Goal: Task Accomplishment & Management: Manage account settings

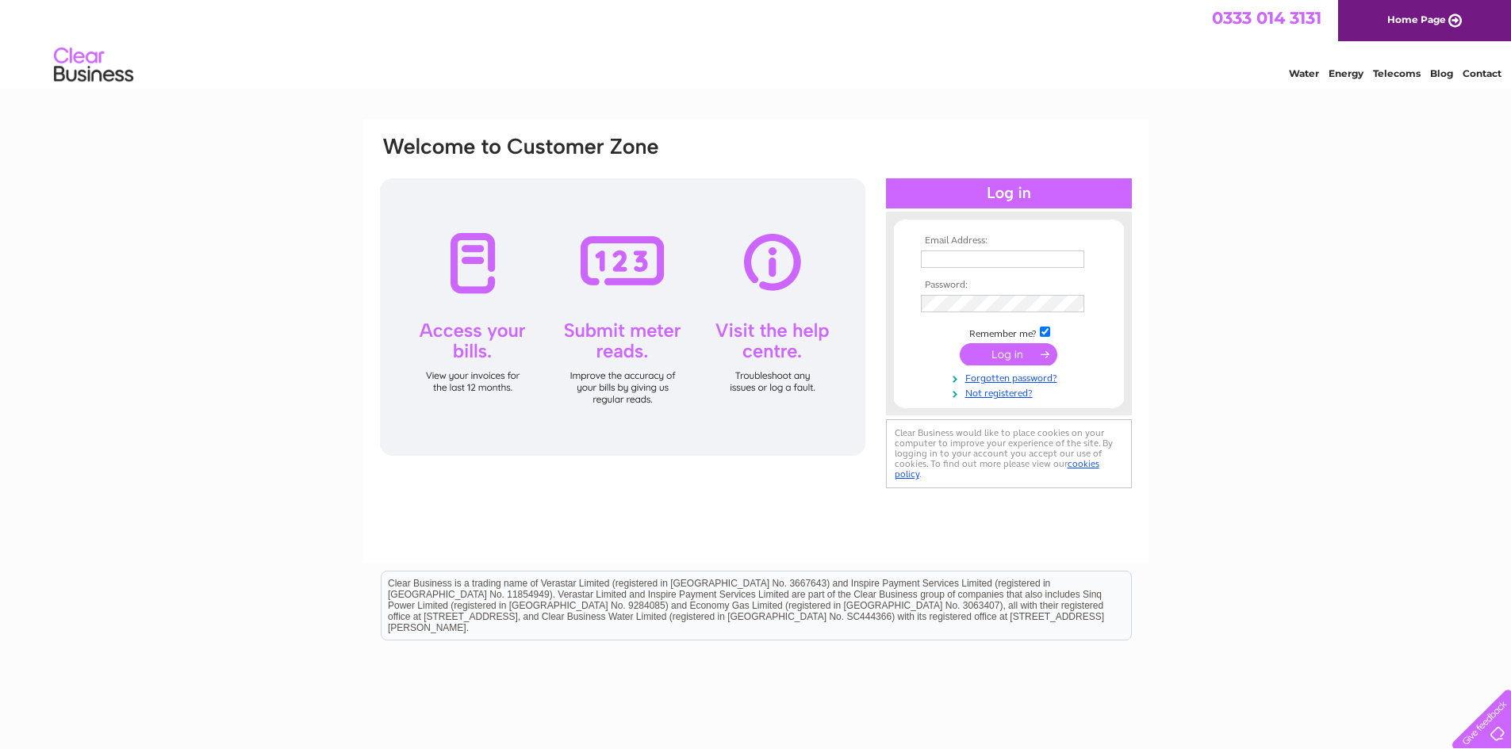
type input "june@jsaccountingservices.co.uk"
click at [999, 359] on input "submit" at bounding box center [1008, 354] width 98 height 22
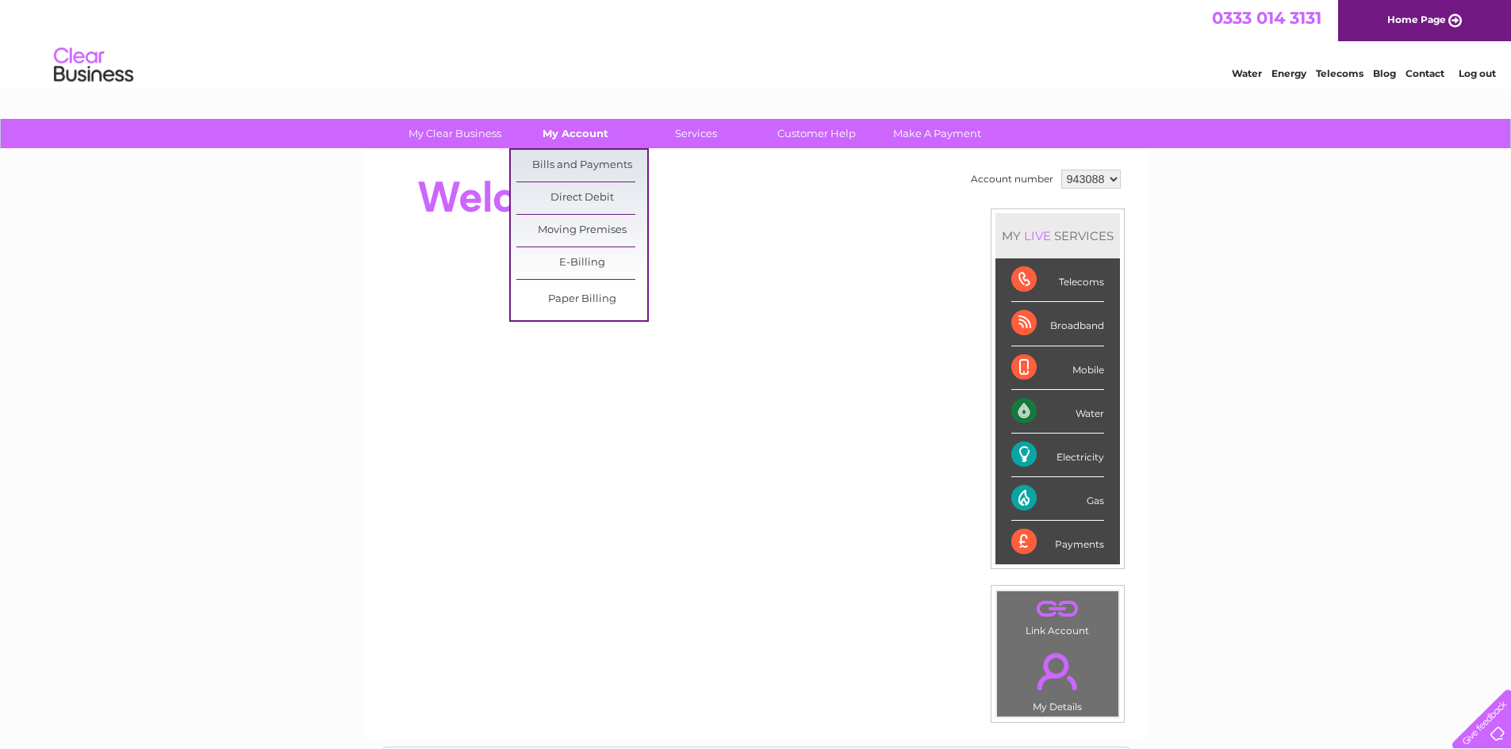
click at [584, 136] on link "My Account" at bounding box center [575, 133] width 131 height 29
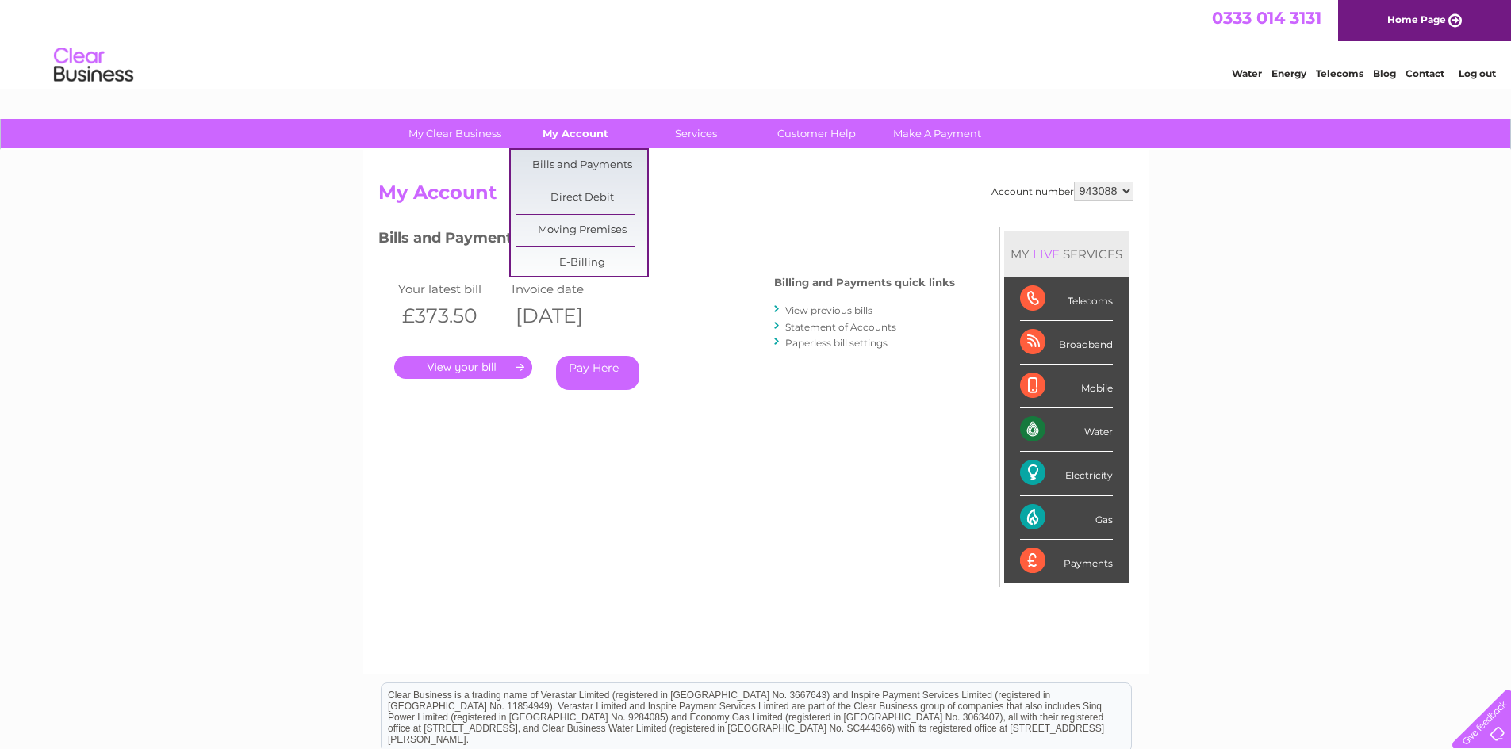
click at [582, 132] on link "My Account" at bounding box center [575, 133] width 131 height 29
click at [573, 162] on link "Bills and Payments" at bounding box center [581, 166] width 131 height 32
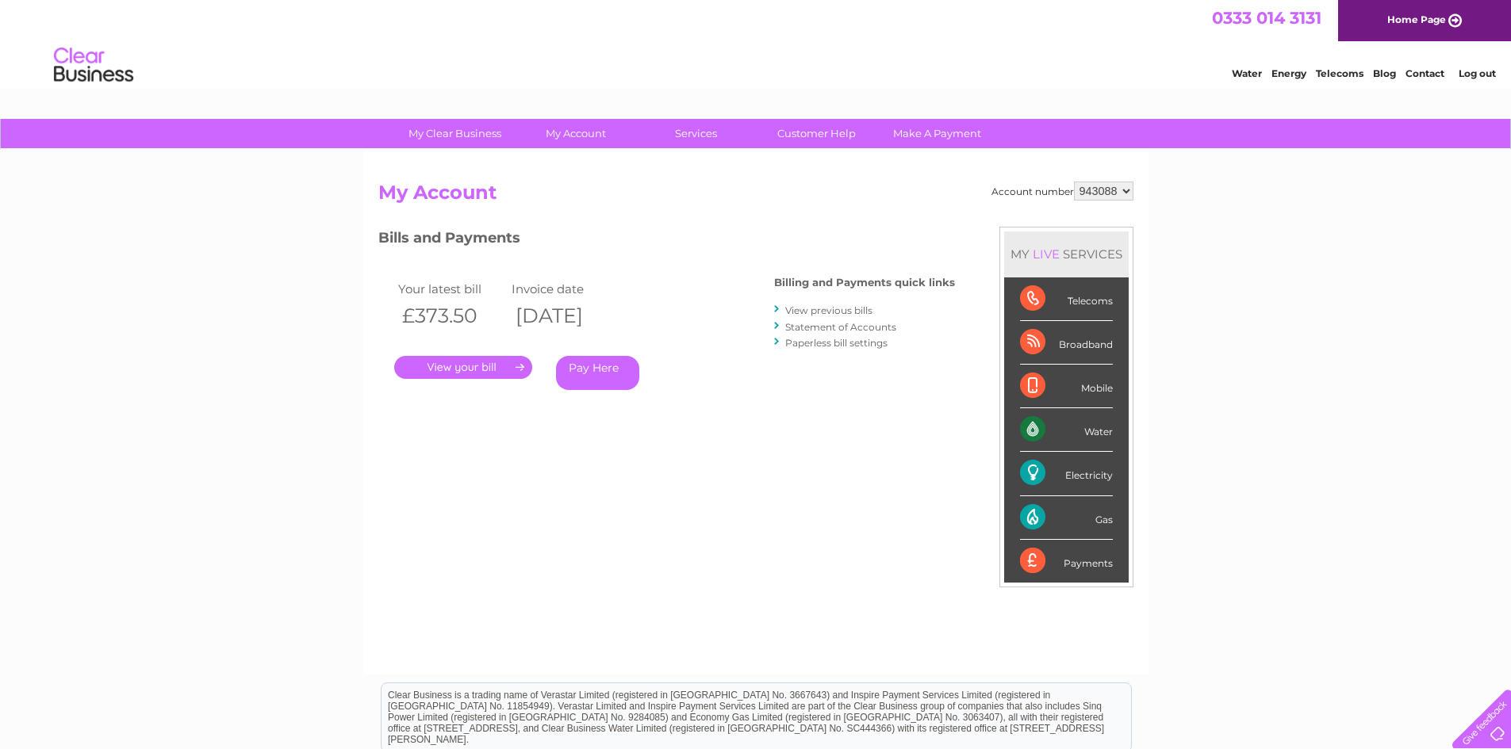
click at [828, 312] on link "View previous bills" at bounding box center [828, 310] width 87 height 12
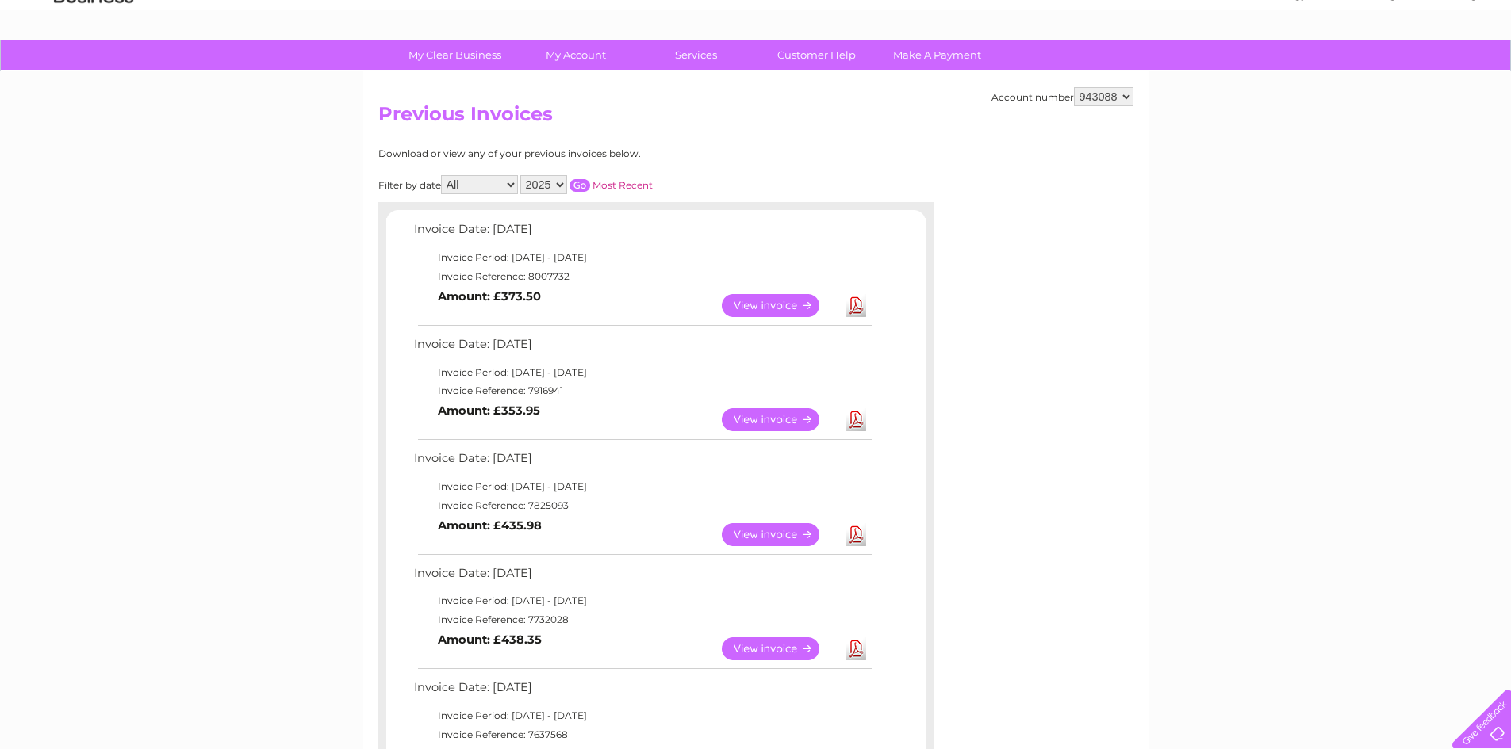
scroll to position [79, 0]
click at [773, 306] on link "View" at bounding box center [780, 304] width 117 height 23
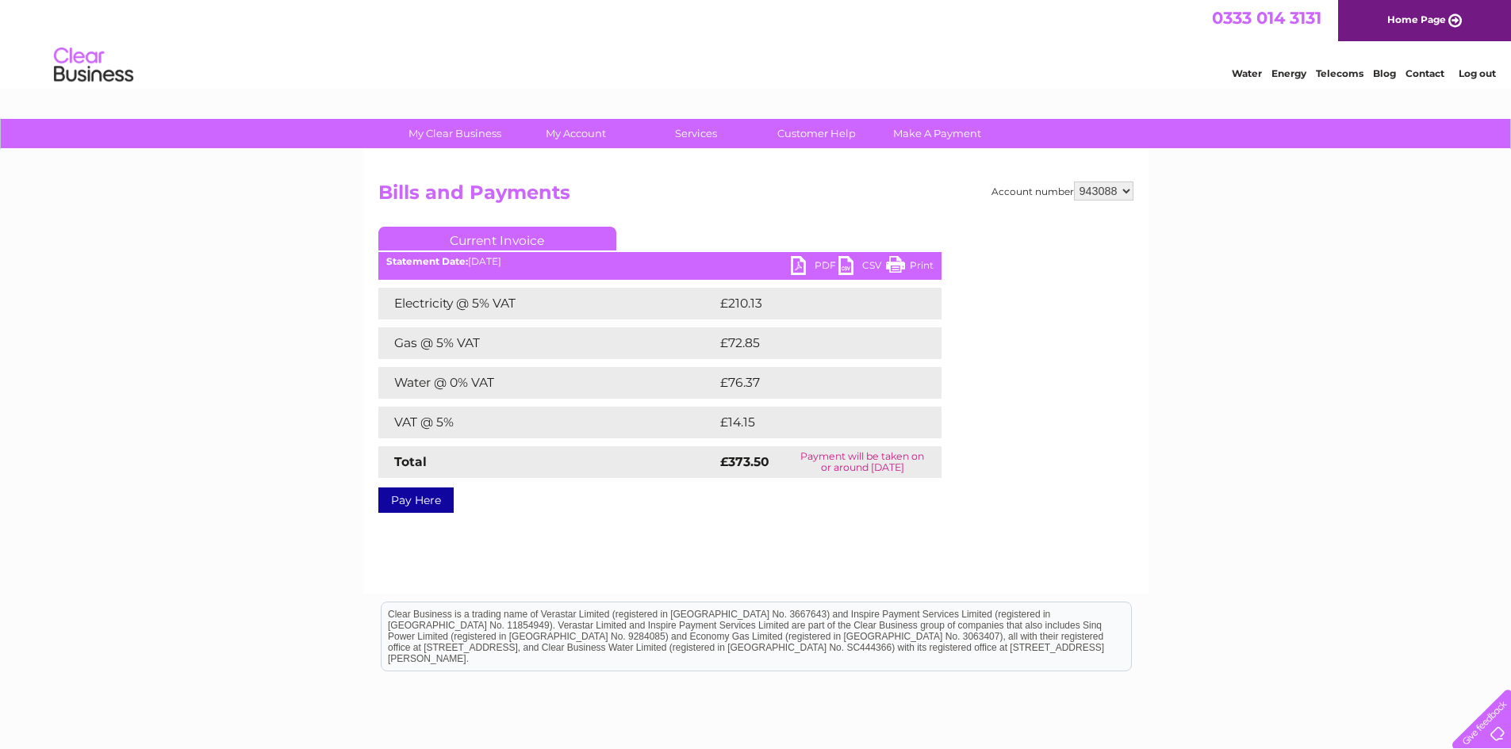
click at [809, 262] on link "PDF" at bounding box center [815, 267] width 48 height 23
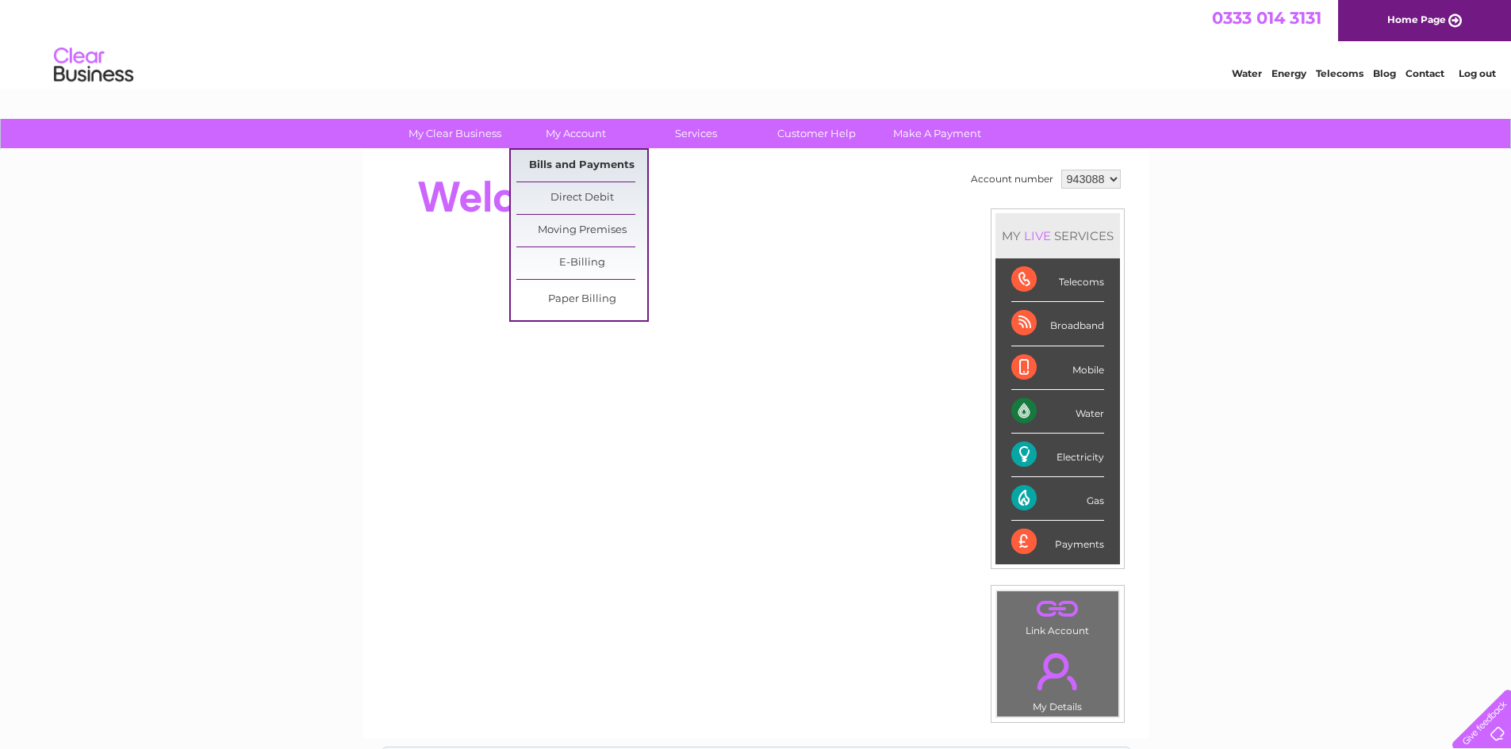
click at [587, 162] on link "Bills and Payments" at bounding box center [581, 166] width 131 height 32
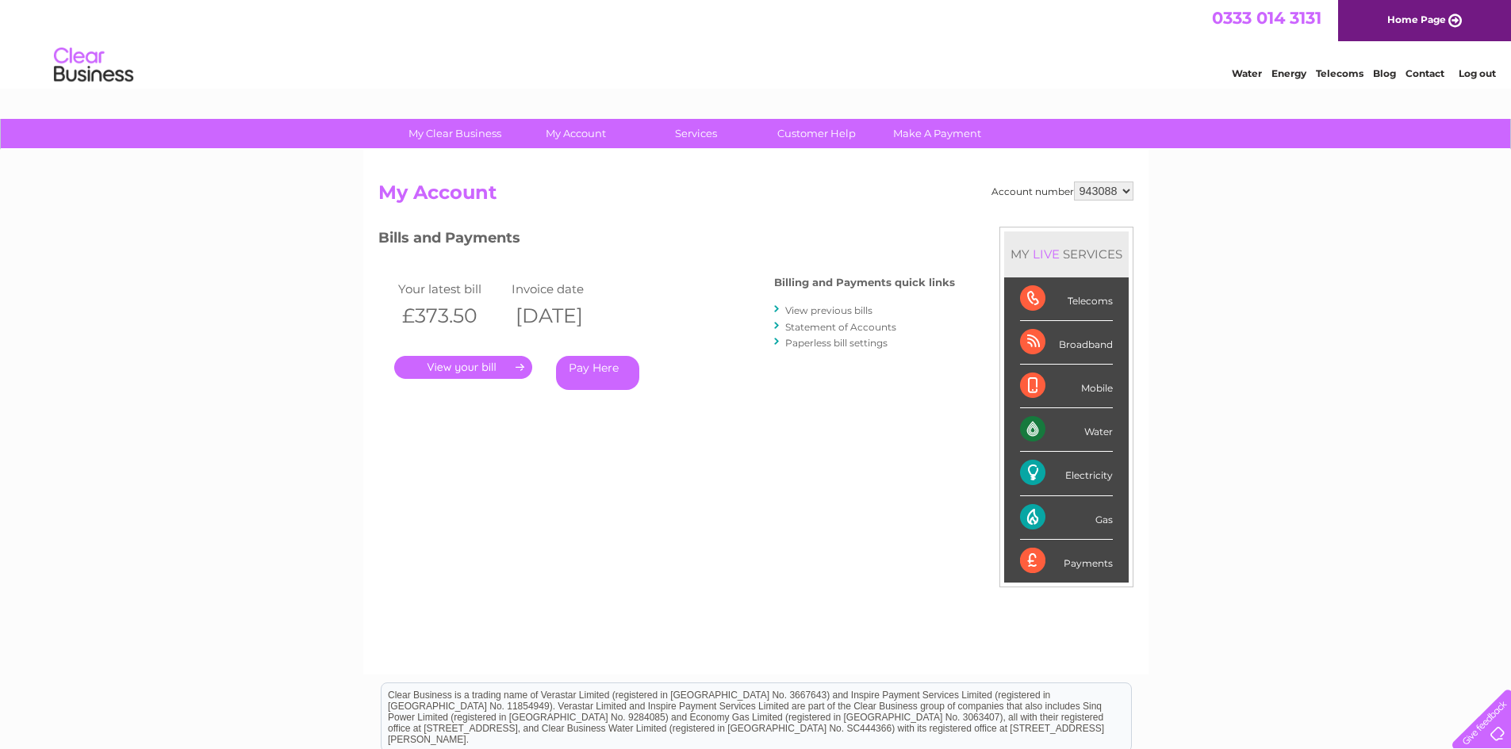
click at [836, 308] on link "View previous bills" at bounding box center [828, 310] width 87 height 12
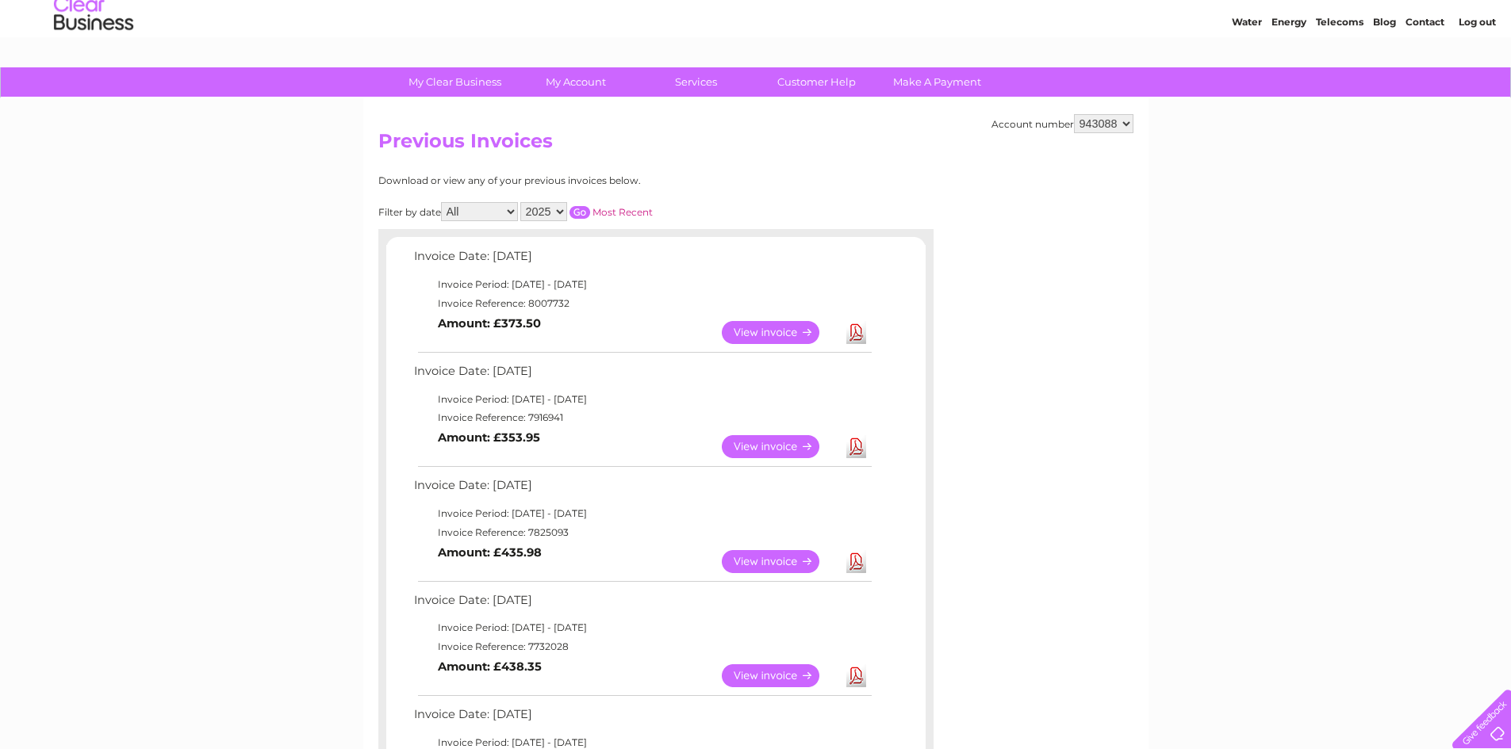
scroll to position [79, 0]
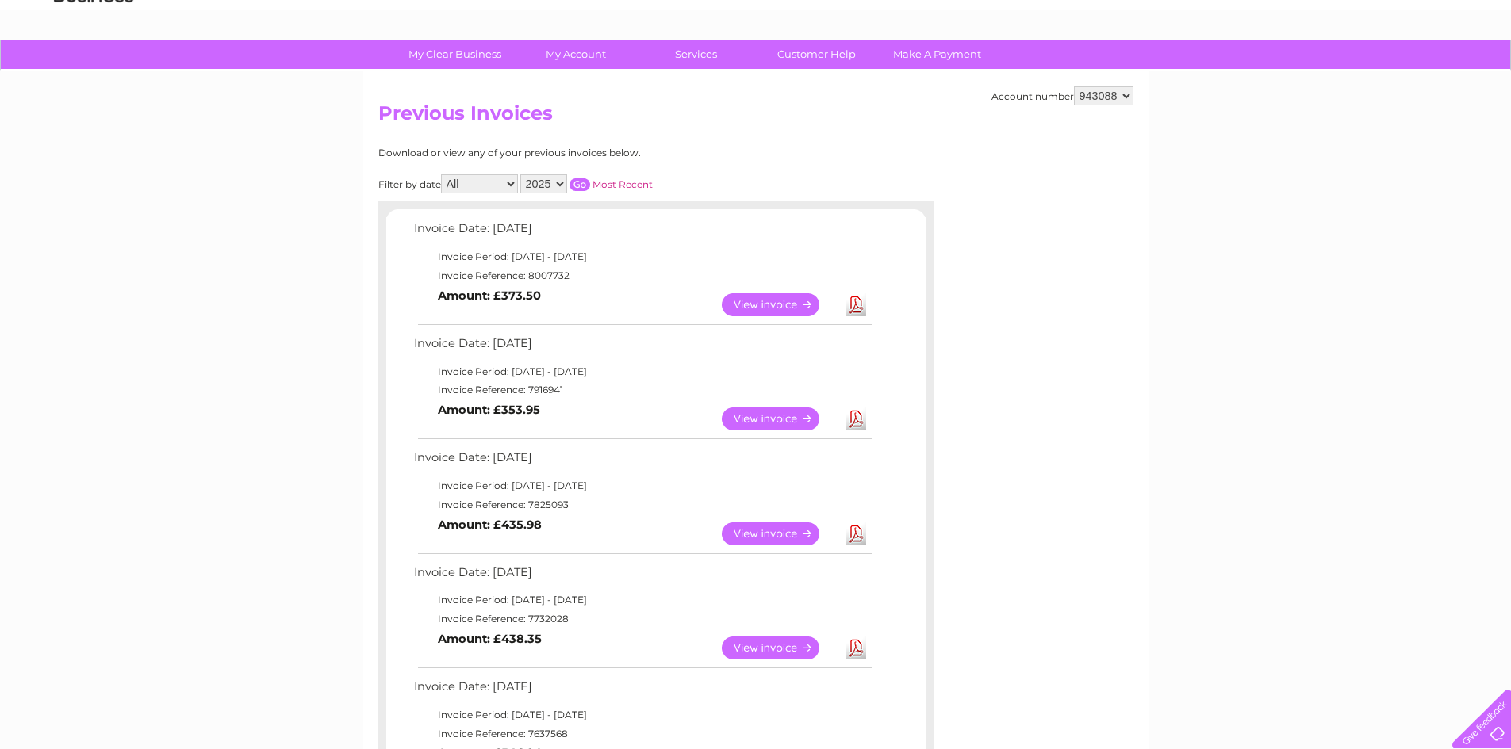
click at [795, 297] on link "View" at bounding box center [780, 304] width 117 height 23
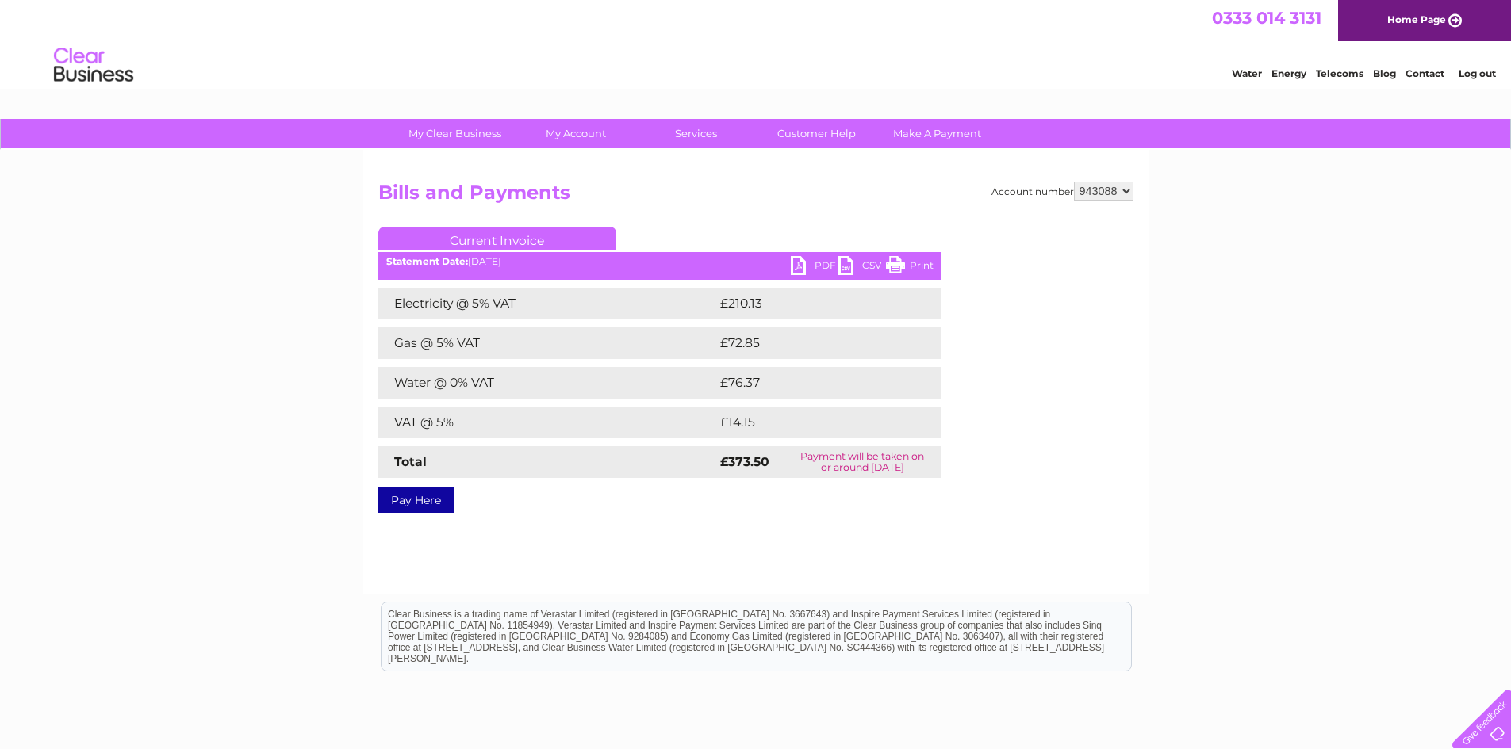
click at [825, 262] on link "PDF" at bounding box center [815, 267] width 48 height 23
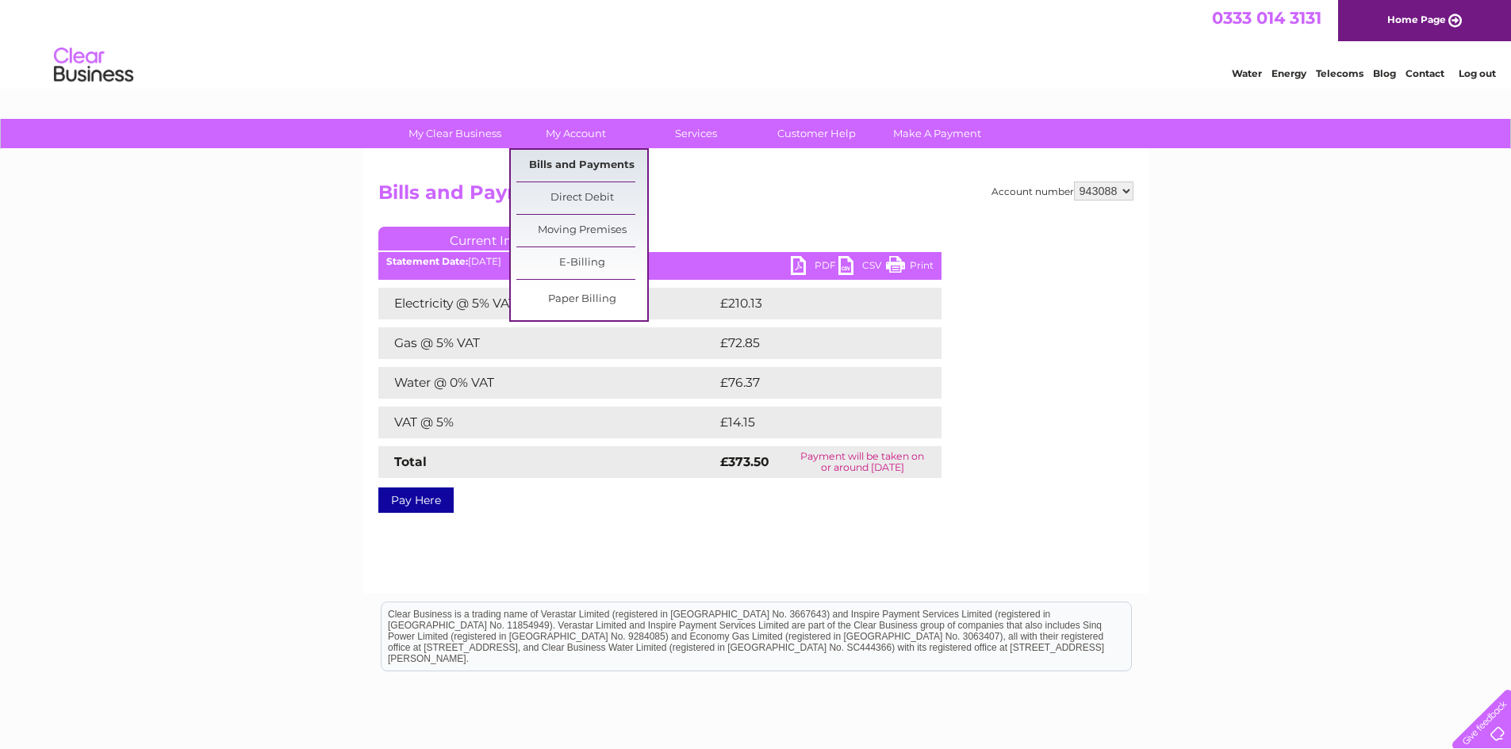
click at [584, 167] on link "Bills and Payments" at bounding box center [581, 166] width 131 height 32
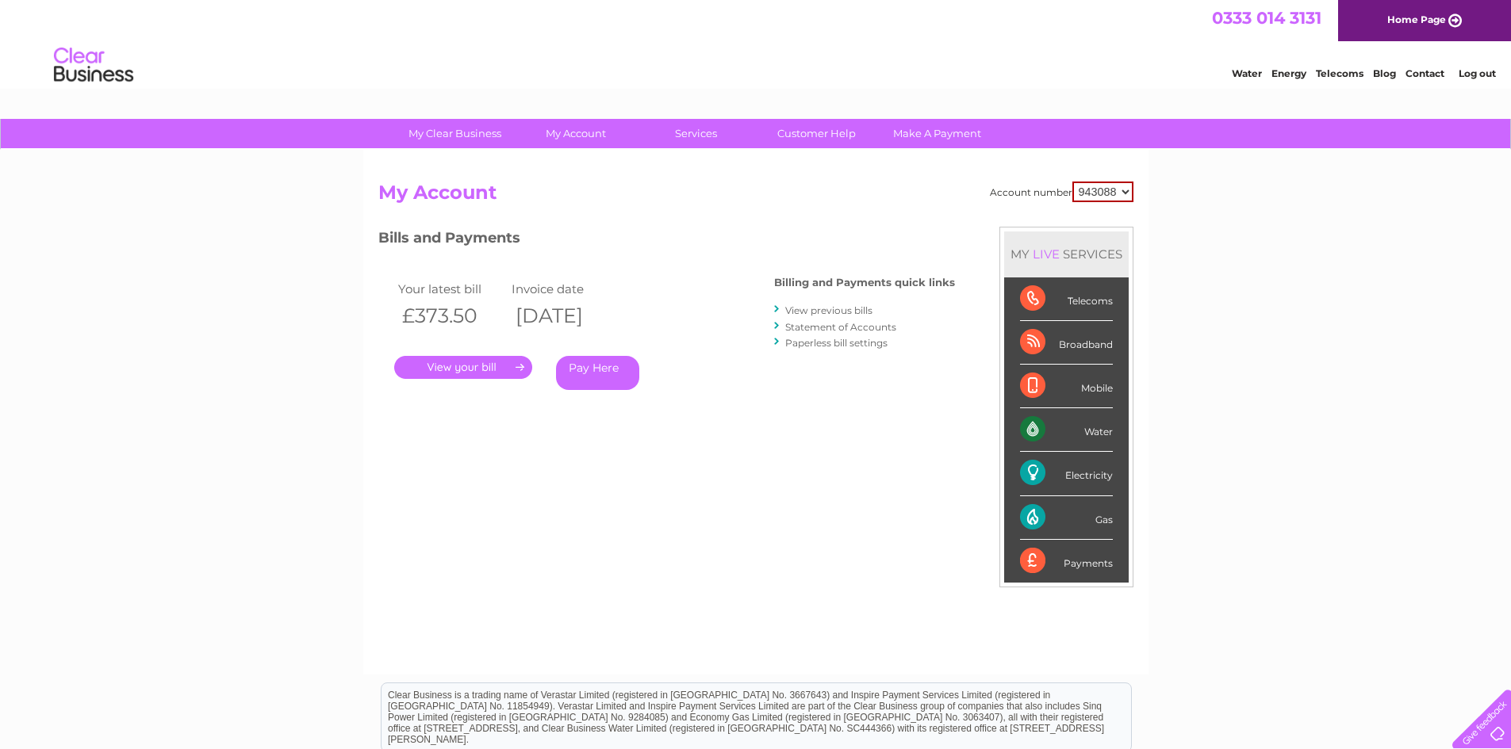
click at [481, 369] on link "." at bounding box center [463, 367] width 138 height 23
click at [848, 309] on link "View previous bills" at bounding box center [828, 310] width 87 height 12
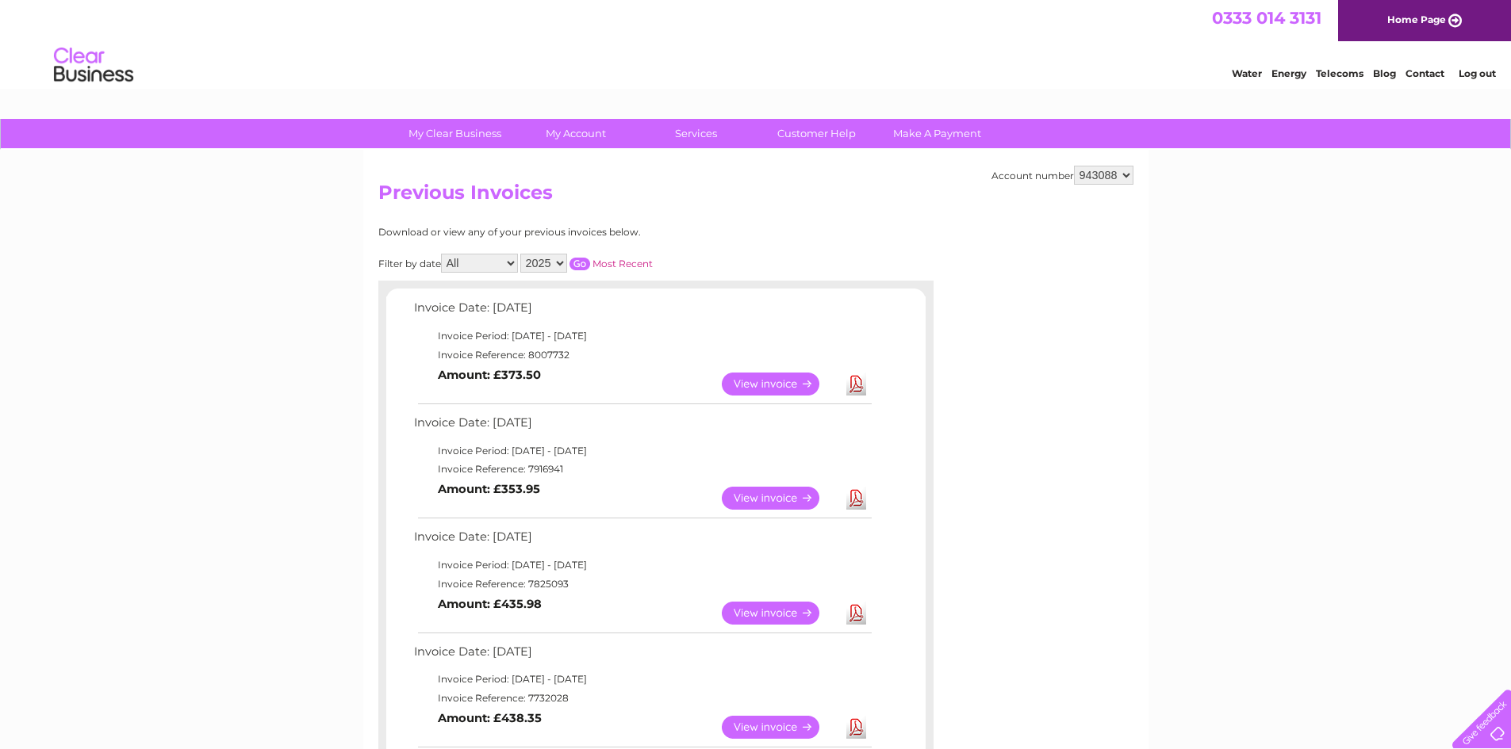
click at [757, 496] on link "View" at bounding box center [780, 498] width 117 height 23
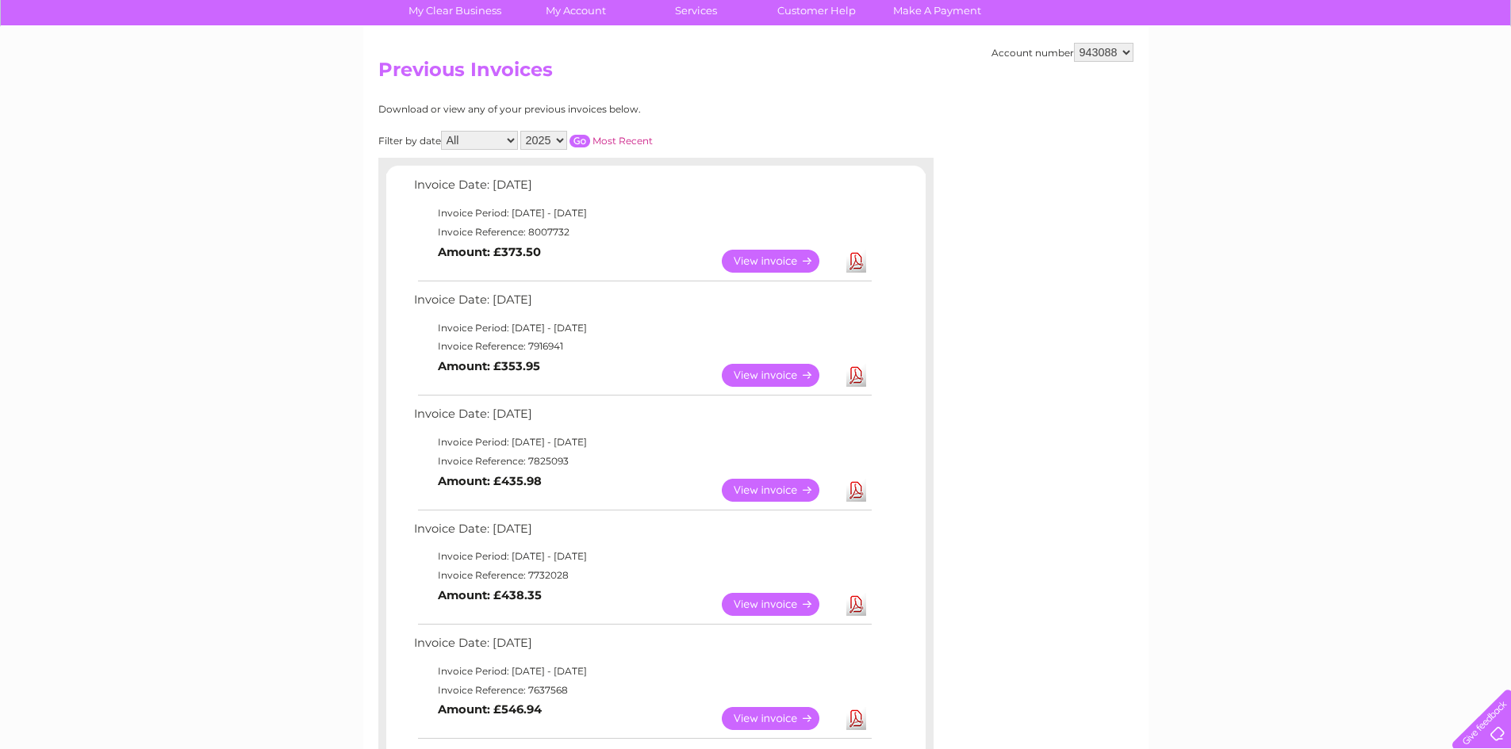
scroll to position [159, 0]
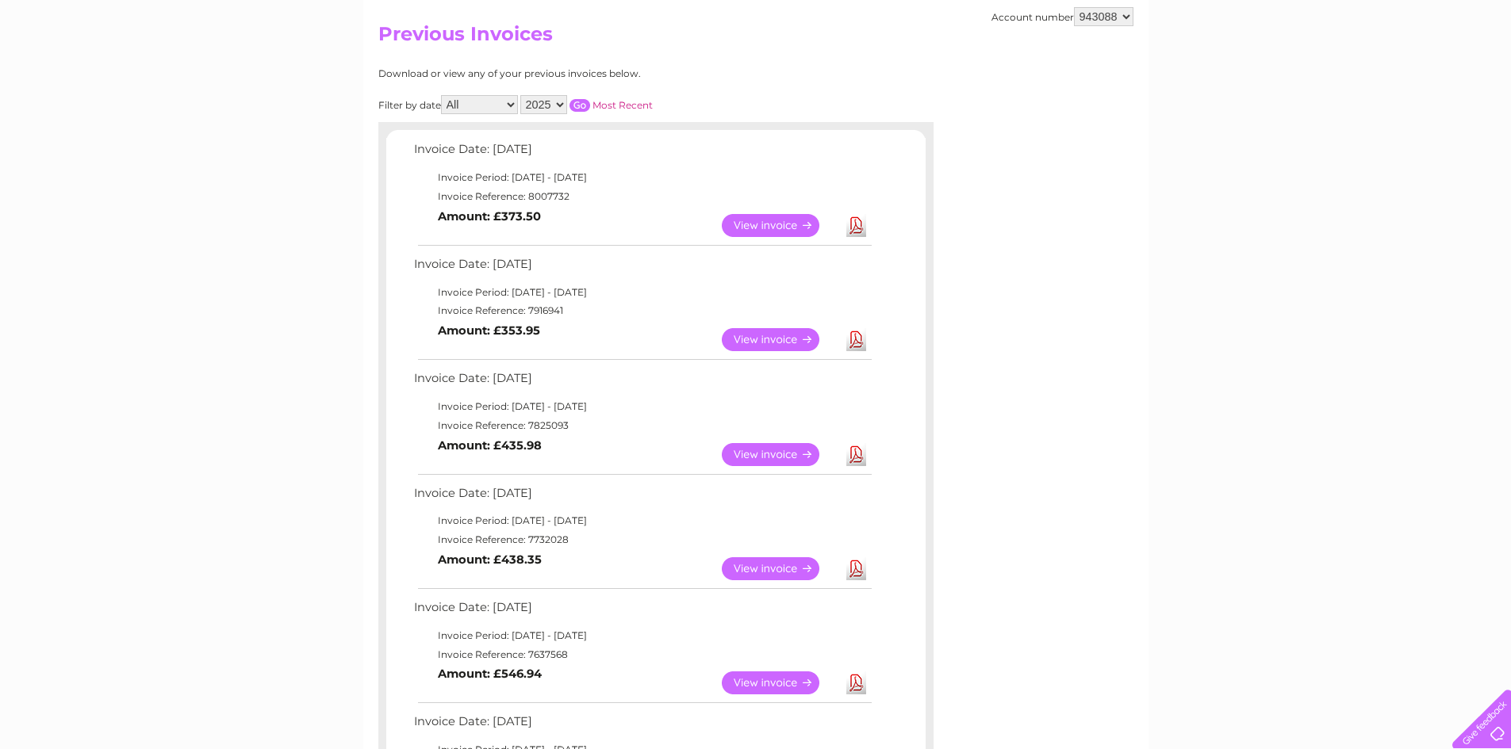
click at [768, 461] on link "View" at bounding box center [780, 454] width 117 height 23
